Goal: Communication & Community: Answer question/provide support

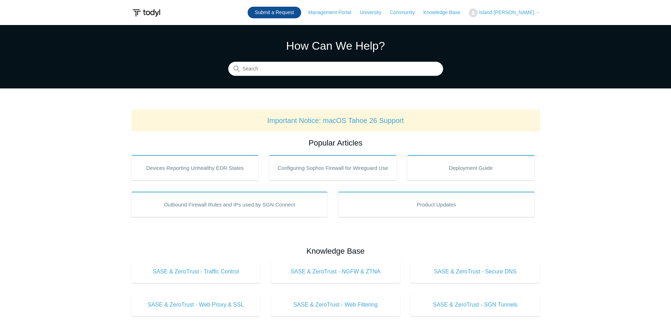
click at [301, 13] on link "Submit a Request" at bounding box center [274, 13] width 53 height 12
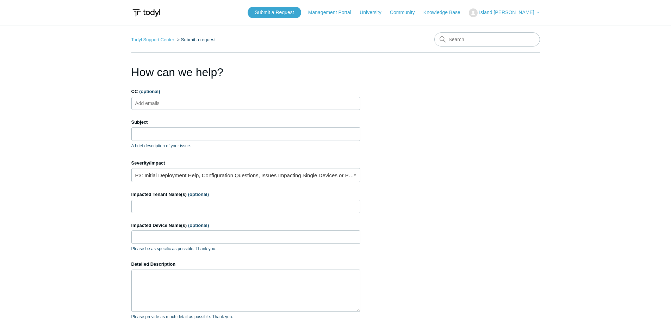
click at [183, 100] on ul "Add emails" at bounding box center [245, 103] width 229 height 13
type input "ve-security@pax8.com"
click at [169, 131] on input "Subject" at bounding box center [245, 133] width 229 height 13
paste input "PAX19865165: Unable to install SGN Connect"
type input "PAX19865165: Unable to install SGN Connect"
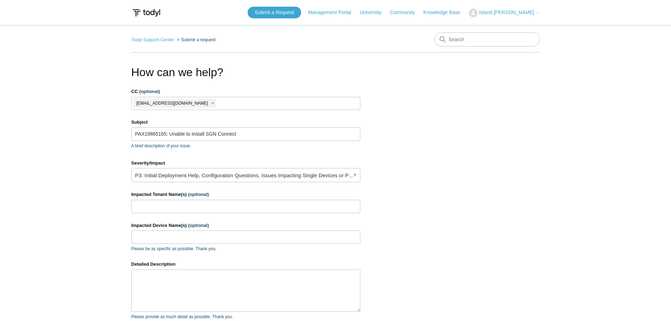
click at [70, 163] on main "Todyl Support Center Submit a request How can we help? CC (optional) ve-securit…" at bounding box center [335, 206] width 671 height 363
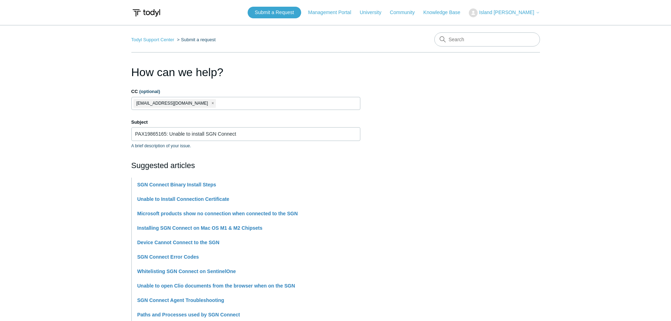
click at [77, 184] on main "Todyl Support Center Submit a request How can we help? CC (optional) ve-securit…" at bounding box center [335, 292] width 671 height 534
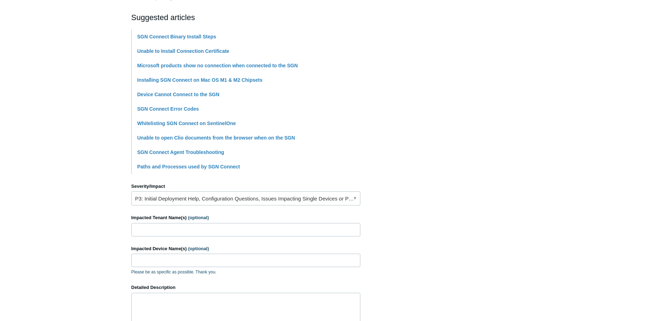
scroll to position [211, 0]
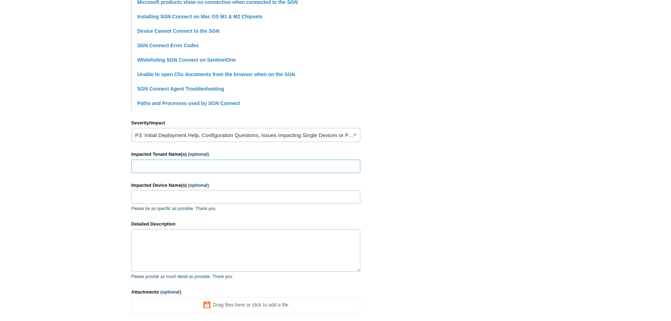
click at [155, 162] on input "Impacted Tenant Name(s) (optional)" at bounding box center [245, 166] width 229 height 13
click at [218, 166] on input "Impacted Tenant Name(s) (optional)" at bounding box center [245, 166] width 229 height 13
paste input "Johnson Partners Pty Ltd"
type input "Johnson Partners Pty Ltd"
click at [209, 197] on input "Impacted Device Name(s) (optional)" at bounding box center [245, 196] width 229 height 13
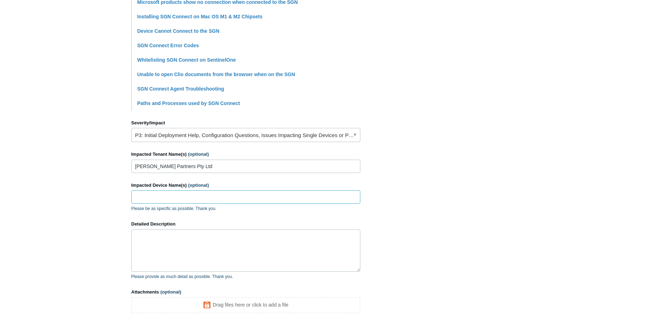
paste input "JOHHQ-20L10"
type input "JOHHQ-20L10"
click at [207, 242] on textarea "Detailed Description" at bounding box center [245, 250] width 229 height 42
click at [177, 234] on textarea "Detailed Description" at bounding box center [245, 250] width 229 height 42
paste textarea "Partner is installing SGN Connect as per article below: https://support.todyl.c…"
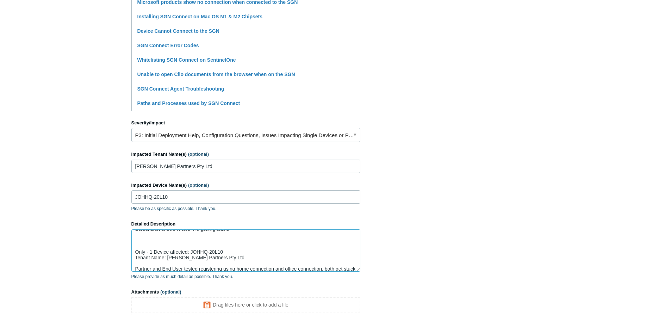
scroll to position [0, 0]
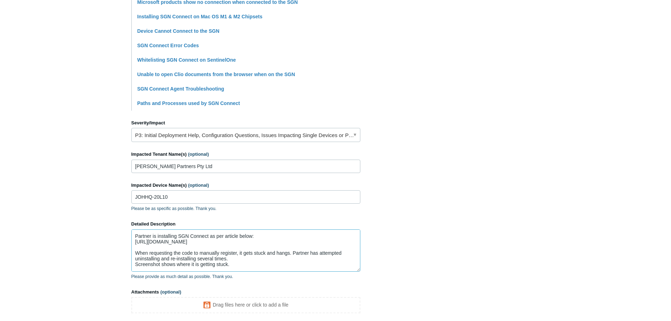
click at [168, 264] on textarea "Partner is installing SGN Connect as per article below: https://support.todyl.c…" at bounding box center [245, 250] width 229 height 42
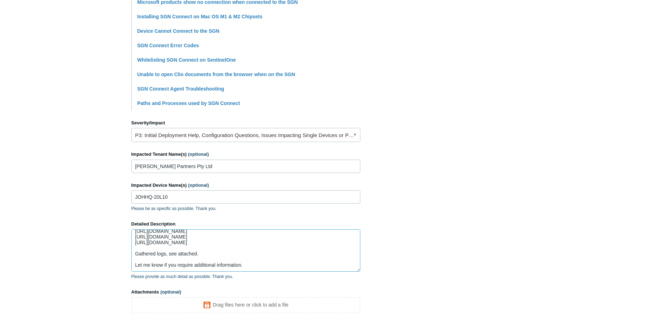
scroll to position [70, 0]
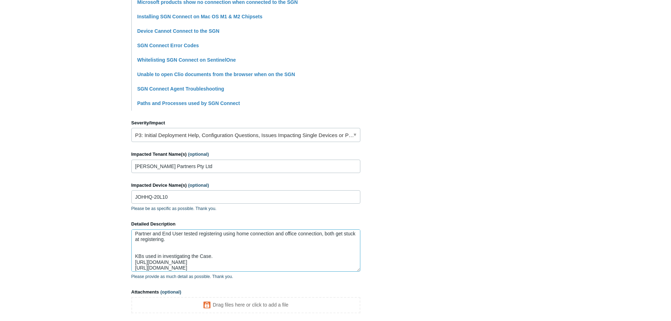
click at [176, 247] on textarea "Partner is installing SGN Connect as per article below: https://support.todyl.c…" at bounding box center [245, 250] width 229 height 42
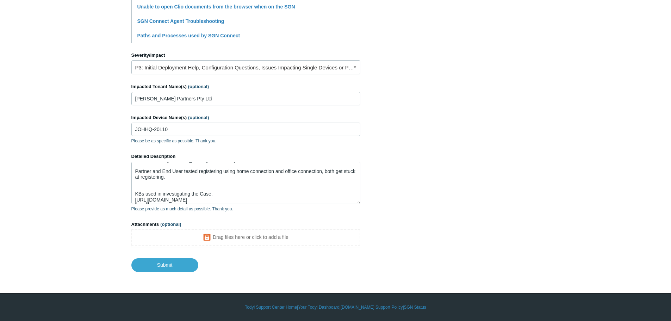
scroll to position [78, 0]
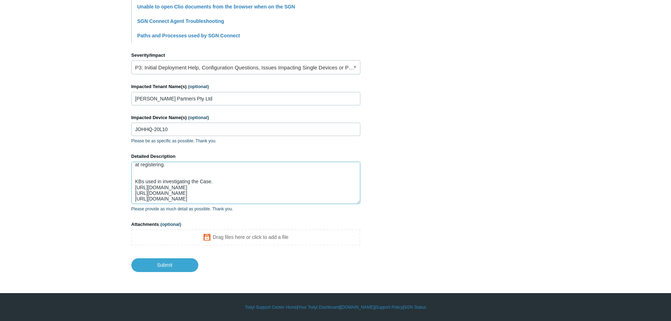
click at [180, 167] on textarea "Partner is installing SGN Connect as per article below: https://support.todyl.c…" at bounding box center [245, 183] width 229 height 42
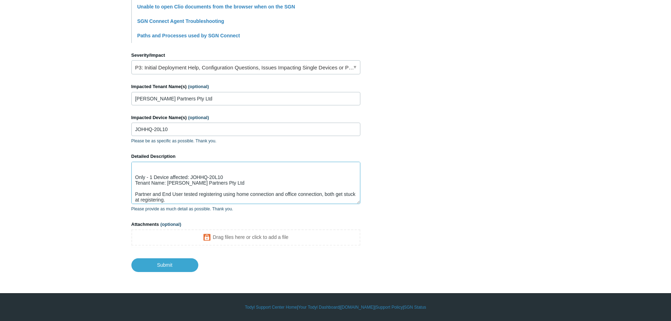
scroll to position [7, 0]
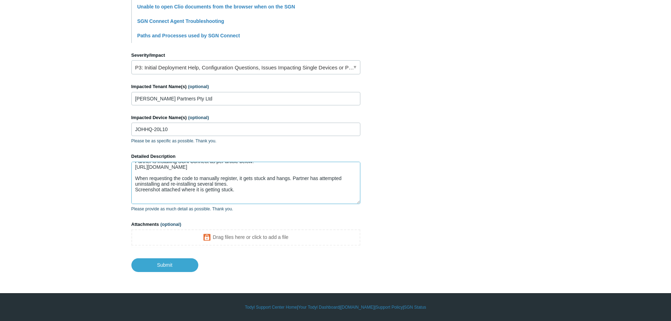
click at [248, 188] on textarea "Partner is installing SGN Connect as per article below: https://support.todyl.c…" at bounding box center [245, 183] width 229 height 42
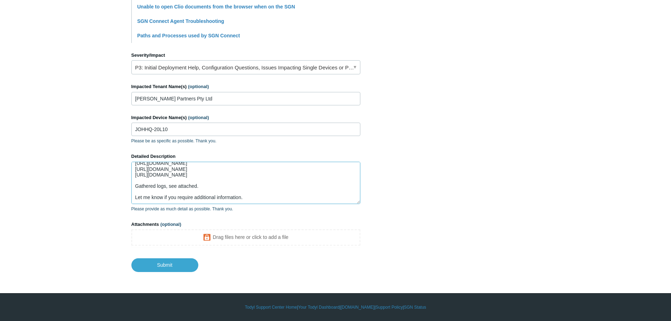
scroll to position [107, 0]
click at [218, 180] on textarea "Partner is installing SGN Connect as per article below: https://support.todyl.c…" at bounding box center [245, 183] width 229 height 42
click at [194, 174] on textarea "Partner is installing SGN Connect as per article below: https://support.todyl.c…" at bounding box center [245, 183] width 229 height 42
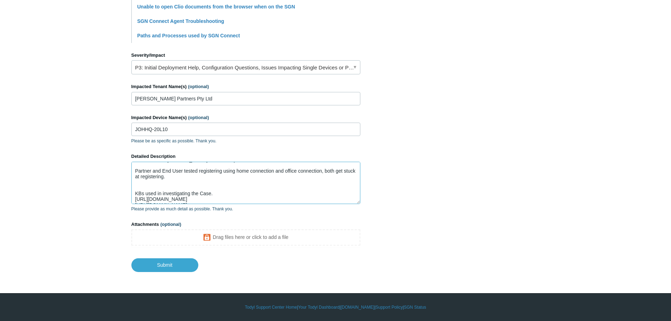
scroll to position [54, 0]
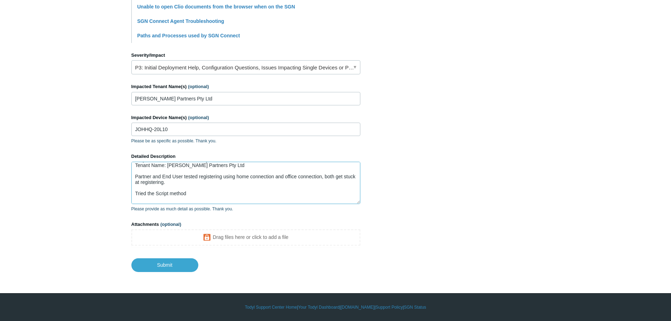
click at [190, 193] on textarea "Partner is installing SGN Connect as per article below: https://support.todyl.c…" at bounding box center [245, 183] width 229 height 42
click at [169, 193] on textarea "Partner is installing SGN Connect as per article below: https://support.todyl.c…" at bounding box center [245, 183] width 229 height 42
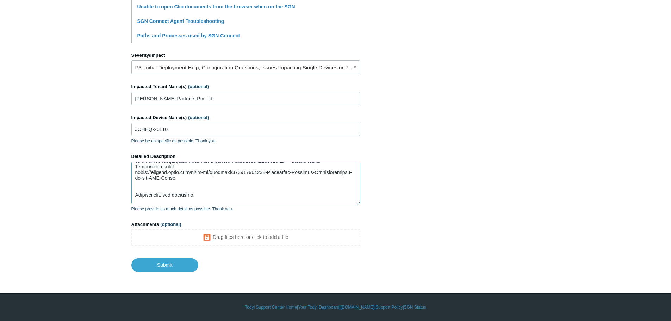
scroll to position [126, 0]
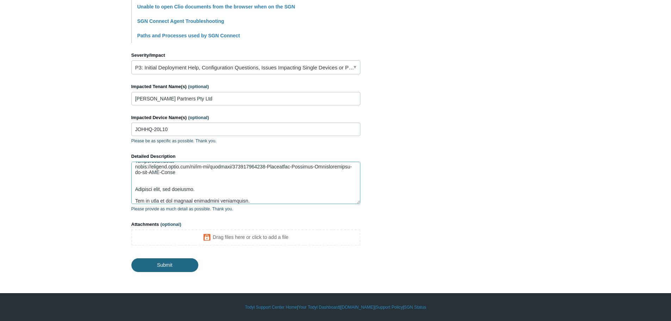
type textarea "Partner is installing SGN Connect as per article below: https://support.todyl.c…"
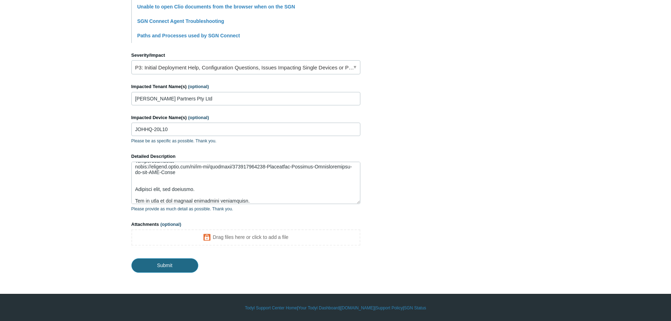
click at [167, 265] on input "Submit" at bounding box center [164, 265] width 67 height 14
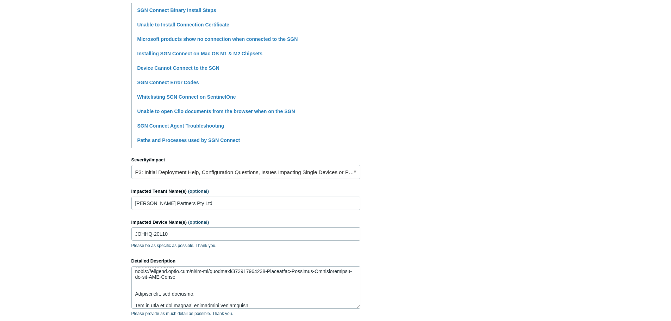
scroll to position [173, 0]
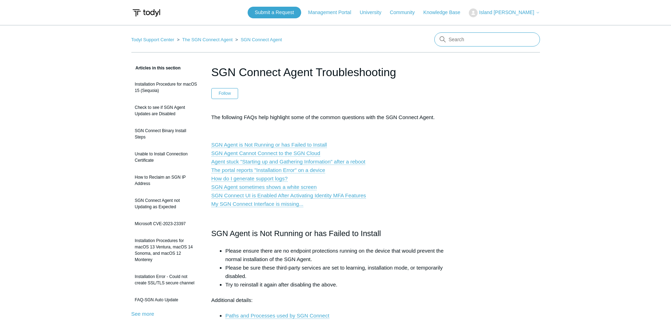
click at [467, 40] on input "Search" at bounding box center [487, 39] width 106 height 14
type input "register"
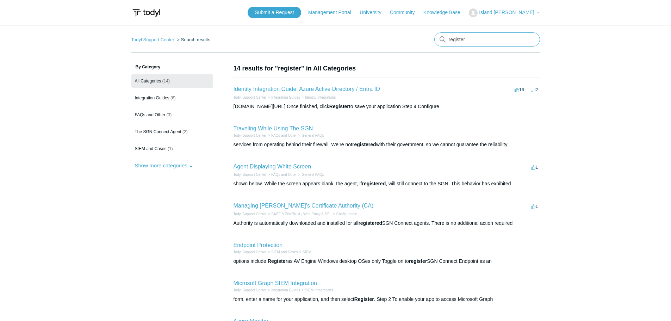
click at [482, 42] on input "register" at bounding box center [487, 39] width 106 height 14
type input "register sgn"
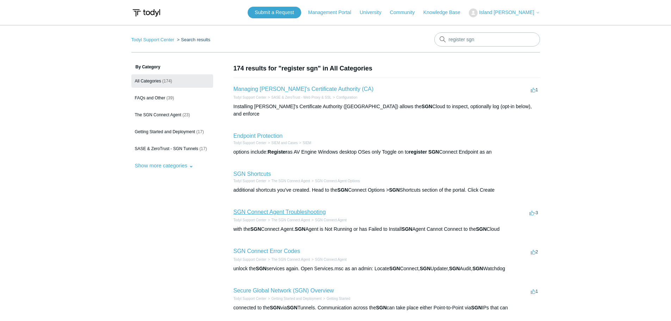
click at [294, 209] on link "SGN Connect Agent Troubleshooting" at bounding box center [280, 212] width 92 height 6
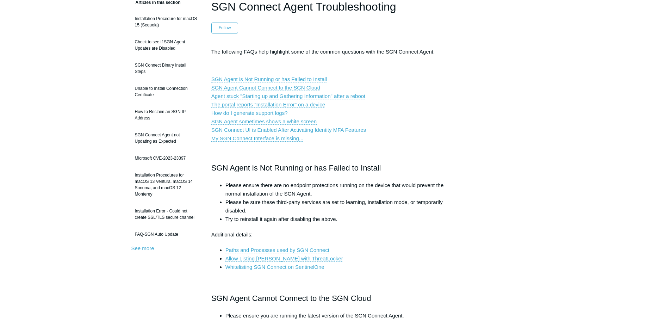
scroll to position [106, 0]
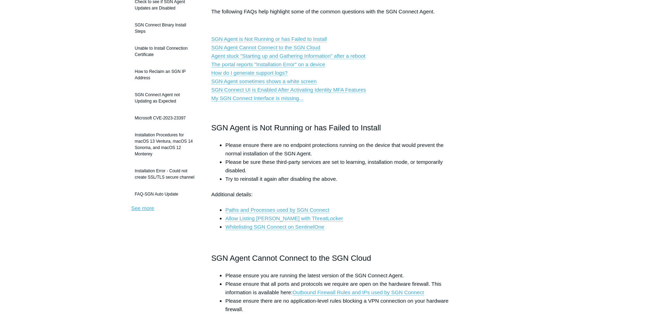
click at [141, 207] on link "See more" at bounding box center [142, 208] width 23 height 6
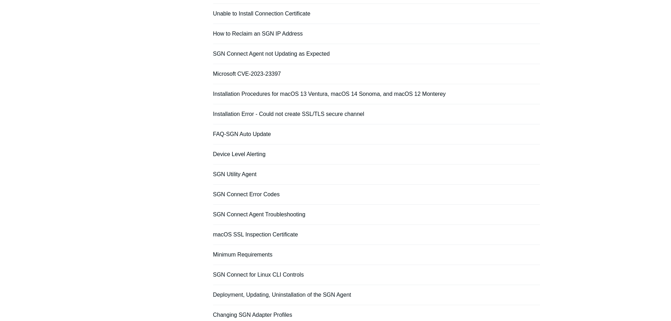
scroll to position [176, 0]
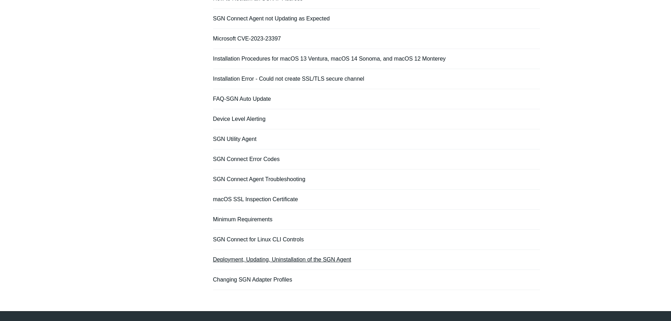
click at [295, 256] on link "Deployment, Updating, Uninstallation of the SGN Agent" at bounding box center [282, 259] width 138 height 6
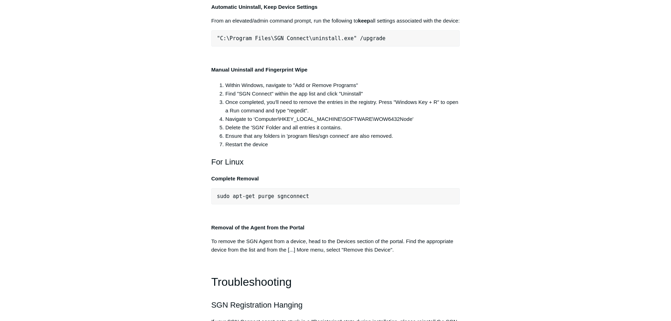
scroll to position [1374, 0]
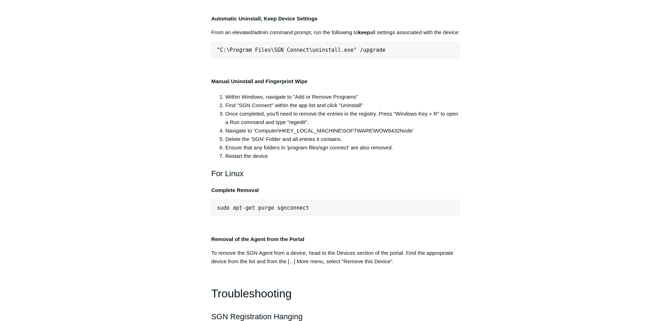
drag, startPoint x: 211, startPoint y: 144, endPoint x: 457, endPoint y: 177, distance: 247.5
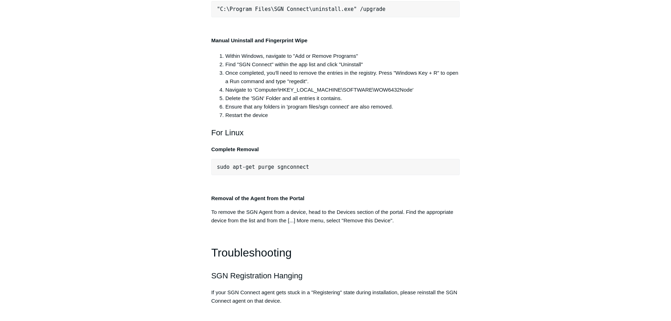
scroll to position [1444, 0]
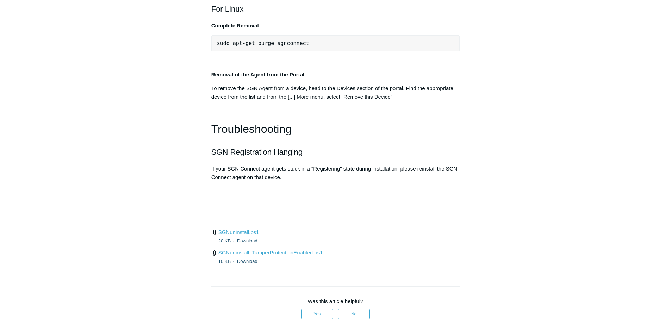
scroll to position [1550, 0]
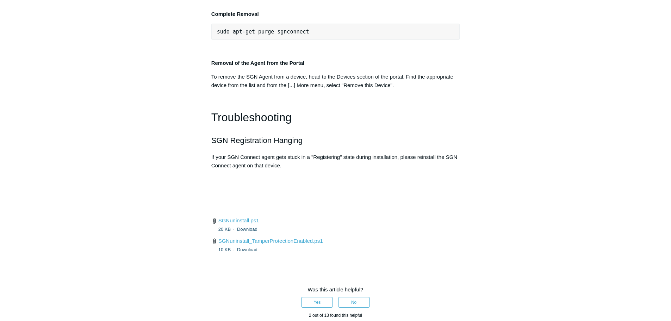
drag, startPoint x: 212, startPoint y: 184, endPoint x: 386, endPoint y: 258, distance: 189.6
copy div "Manual Uninstall and Fingerprint Wipe Within Windows, navigate to "Add or Remov…"
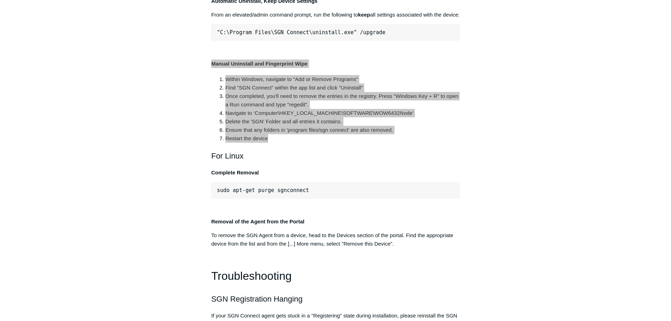
scroll to position [1374, 0]
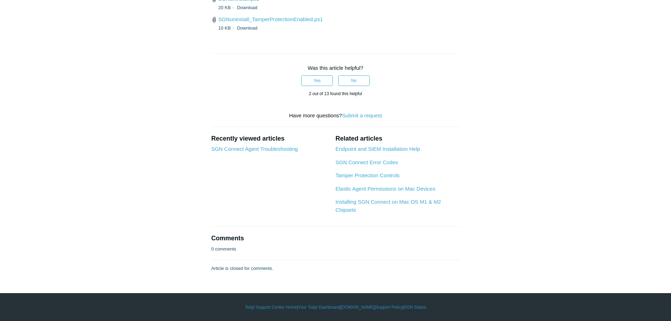
scroll to position [1973, 0]
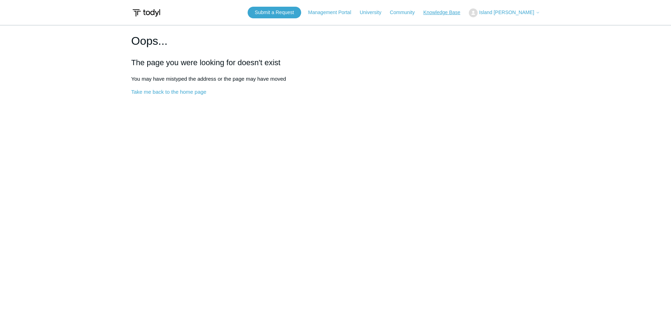
click at [462, 11] on link "Knowledge Base" at bounding box center [445, 12] width 44 height 7
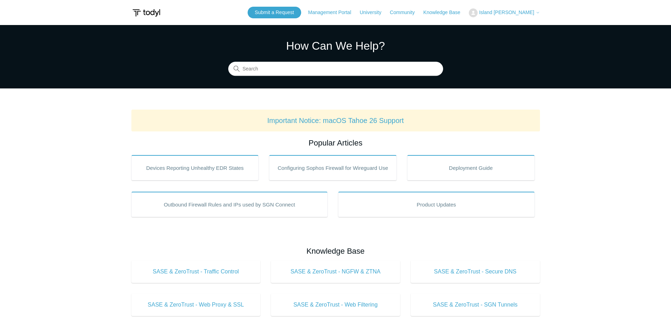
click at [317, 76] on section "How Can We Help? Search" at bounding box center [335, 56] width 671 height 63
click at [317, 73] on input "Search" at bounding box center [335, 69] width 215 height 14
type input "script"
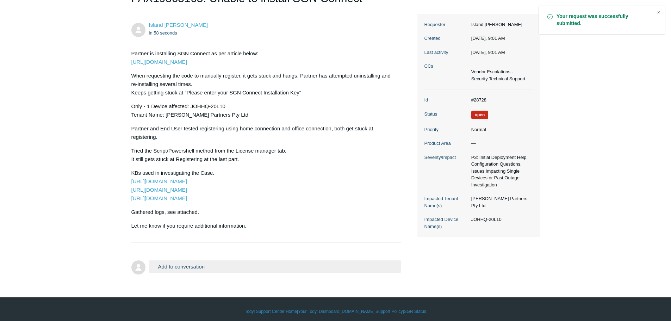
scroll to position [100, 0]
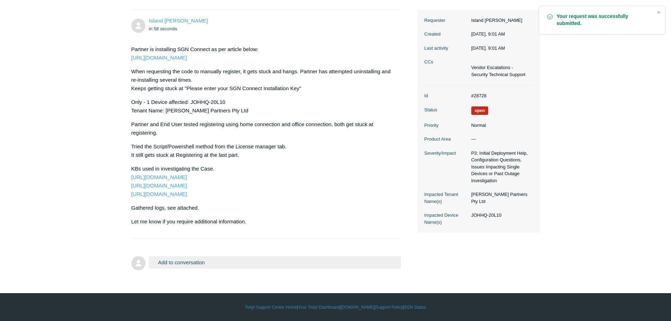
click at [168, 263] on button "Add to conversation" at bounding box center [275, 262] width 252 height 12
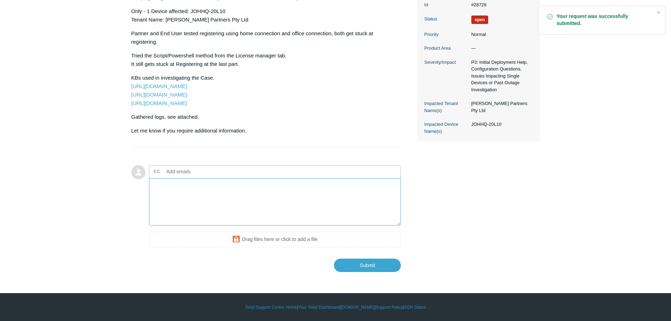
scroll to position [156, 0]
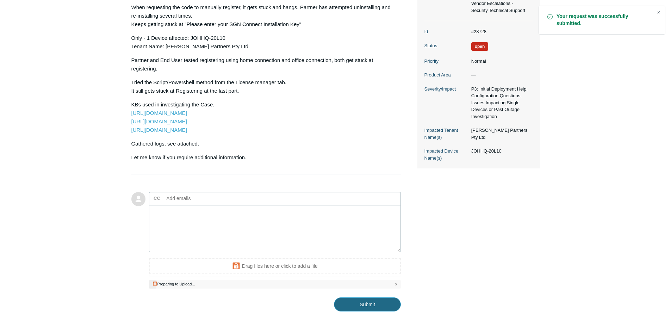
click at [372, 311] on input "Submit" at bounding box center [367, 304] width 67 height 14
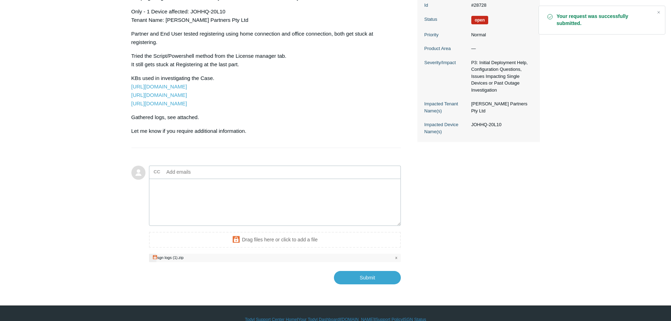
scroll to position [203, 0]
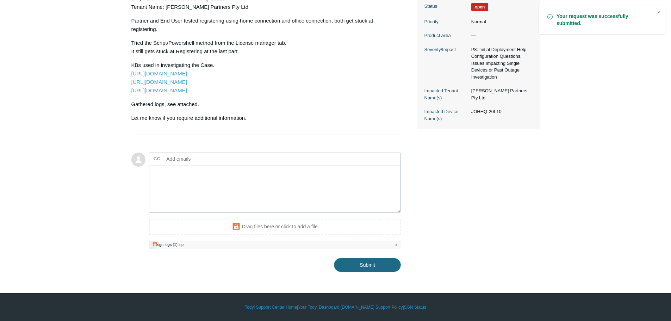
click at [359, 268] on input "Submit" at bounding box center [367, 265] width 67 height 14
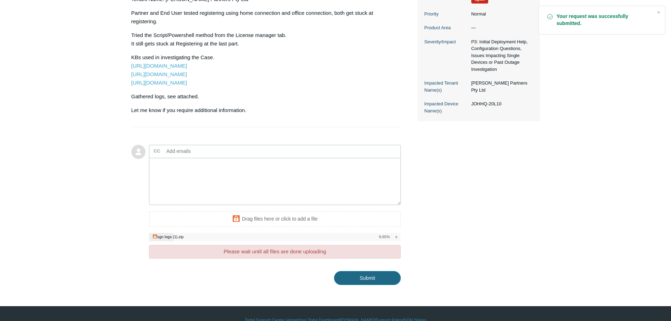
drag, startPoint x: 357, startPoint y: 284, endPoint x: 367, endPoint y: 243, distance: 41.4
click at [359, 248] on div "Add to conversation CC Add emails Drag files here or click to add a file sgn lo…" at bounding box center [275, 215] width 252 height 140
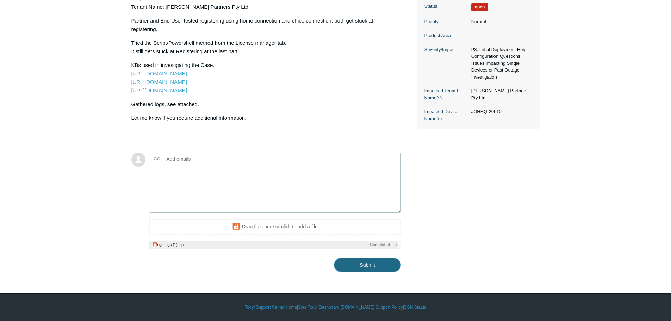
click at [372, 262] on input "Submit" at bounding box center [367, 265] width 67 height 14
type textarea "This ticket includes a secure attachment. Use this link to access the attached …"
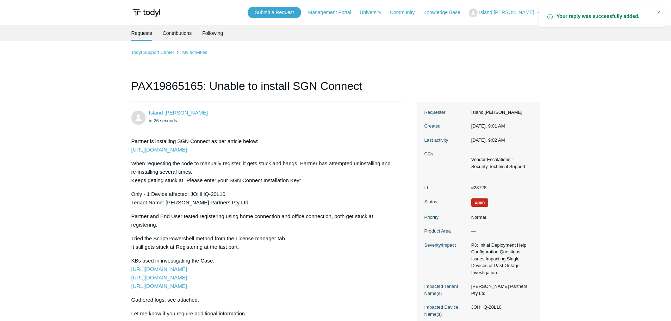
click at [533, 12] on span "Island [PERSON_NAME]" at bounding box center [506, 13] width 55 height 6
click at [582, 96] on main "Requests Contributions Following Todyl Support Center My activities PAX19865165…" at bounding box center [335, 227] width 671 height 404
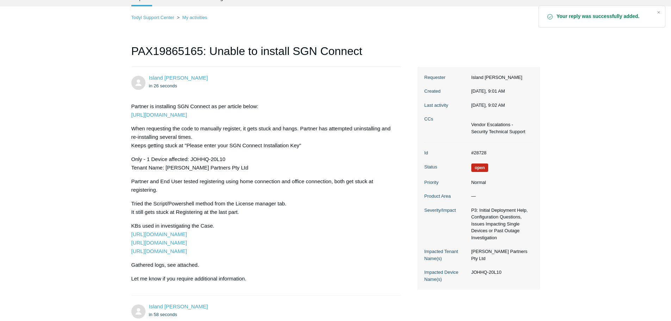
scroll to position [35, 0]
click at [484, 152] on dd "#28728" at bounding box center [500, 152] width 65 height 7
copy dd "28728"
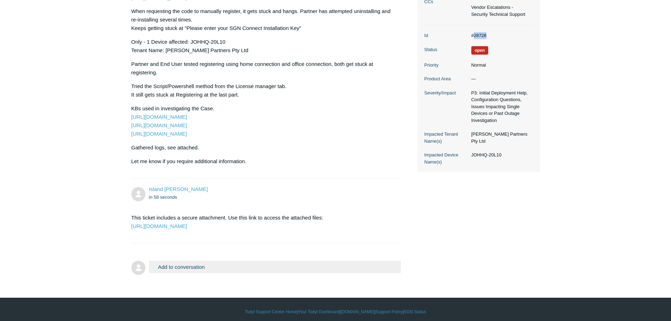
scroll to position [182, 0]
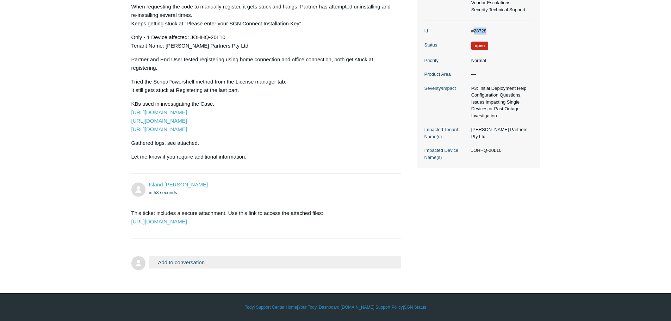
click at [174, 260] on button "Add to conversation" at bounding box center [275, 262] width 252 height 12
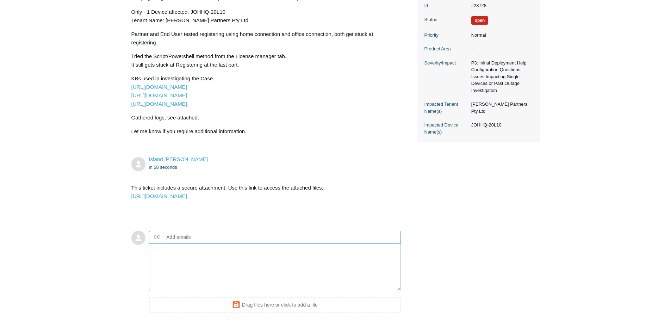
click at [188, 242] on input "text" at bounding box center [202, 237] width 76 height 11
type input "joplado@pax8.com"
click at [187, 273] on textarea "Add your reply" at bounding box center [275, 268] width 252 height 48
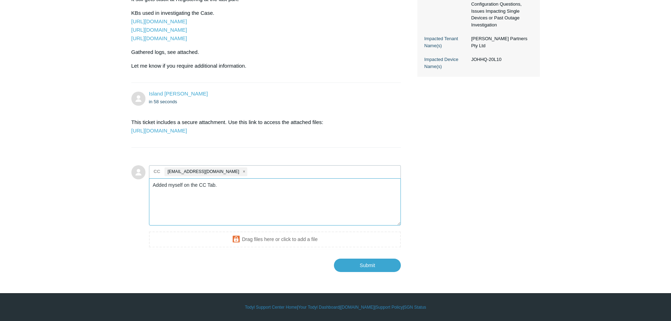
scroll to position [253, 0]
drag, startPoint x: 224, startPoint y: 207, endPoint x: 209, endPoint y: 207, distance: 14.5
click at [209, 207] on textarea "Added myself on the CC Tab." at bounding box center [275, 202] width 252 height 48
type textarea "Added myself on the CC box."
click at [377, 272] on input "Submit" at bounding box center [367, 265] width 67 height 14
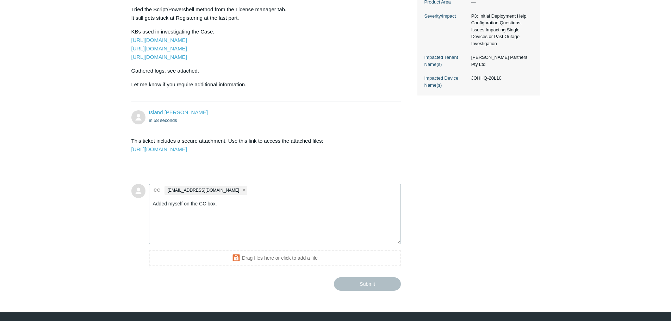
scroll to position [217, 0]
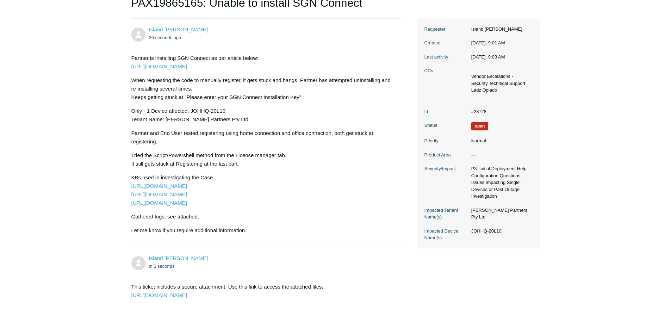
scroll to position [35, 0]
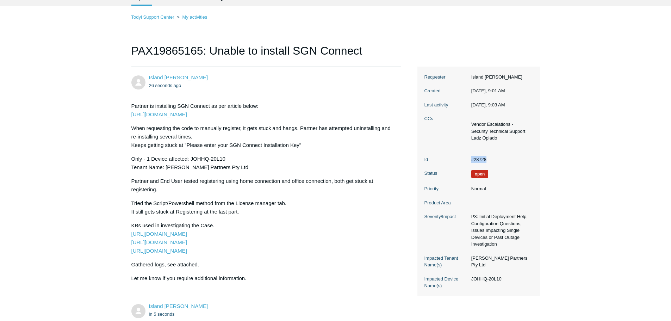
drag, startPoint x: 492, startPoint y: 159, endPoint x: 471, endPoint y: 159, distance: 21.1
click at [471, 159] on dd "#28728" at bounding box center [500, 159] width 65 height 7
copy dd "#28728"
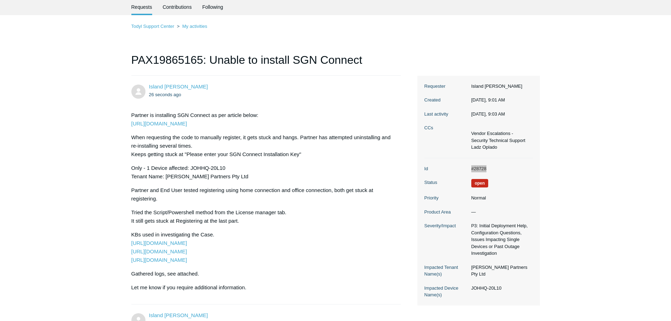
scroll to position [0, 0]
